Goal: Transaction & Acquisition: Subscribe to service/newsletter

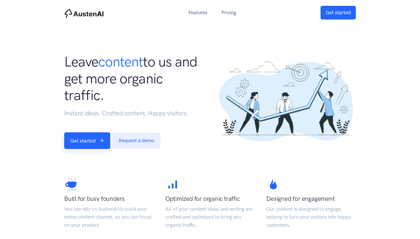
scroll to position [0, 2]
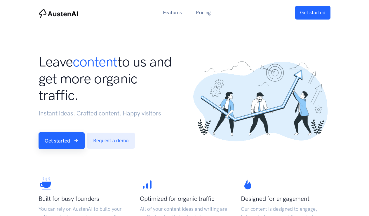
click at [52, 158] on section "Built for busy founders You can rely on AustenAI to build your entire content c…" at bounding box center [184, 203] width 369 height 109
click at [60, 149] on section "Built for busy founders You can rely on AustenAI to build your entire content c…" at bounding box center [184, 203] width 369 height 109
click at [62, 143] on link "Get started" at bounding box center [62, 140] width 46 height 17
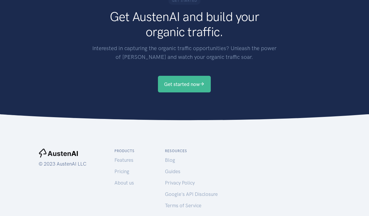
scroll to position [1023, 0]
